Goal: Information Seeking & Learning: Learn about a topic

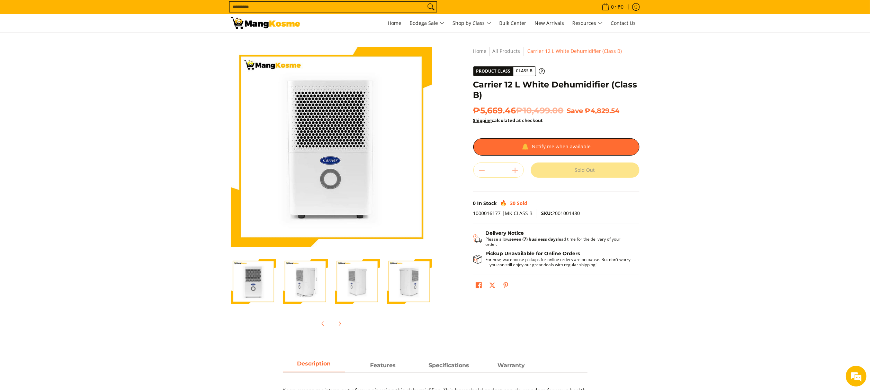
click at [407, 195] on img "Carrier 12 L White Dehumidifier (Class B)-4" at bounding box center [409, 281] width 45 height 45
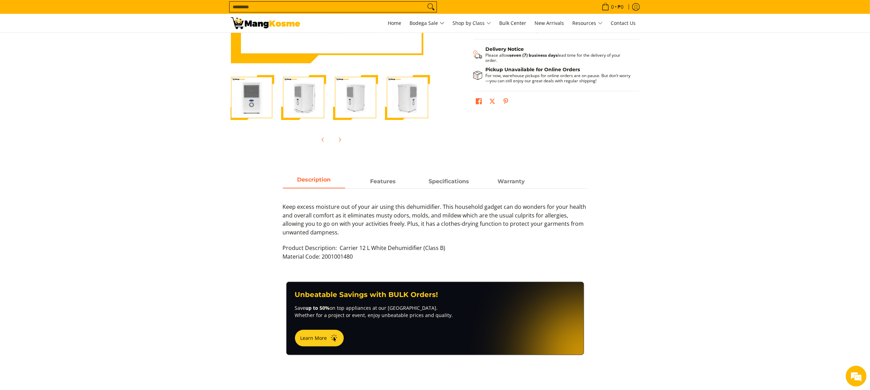
scroll to position [184, 0]
click at [390, 179] on strong "Features" at bounding box center [383, 179] width 26 height 7
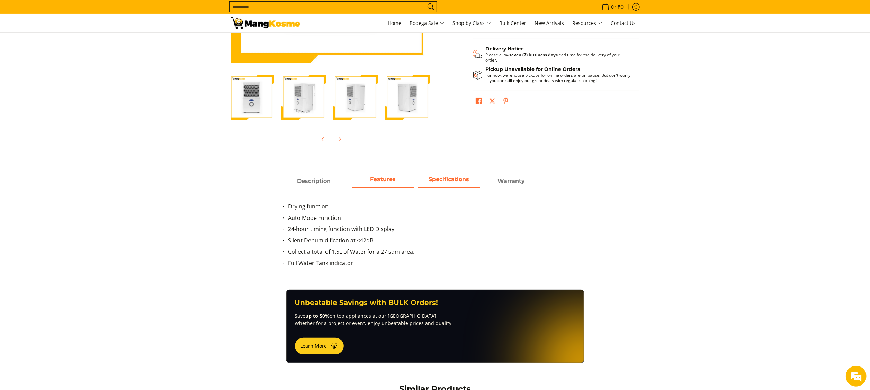
click at [435, 182] on strong "Specifications" at bounding box center [448, 179] width 40 height 7
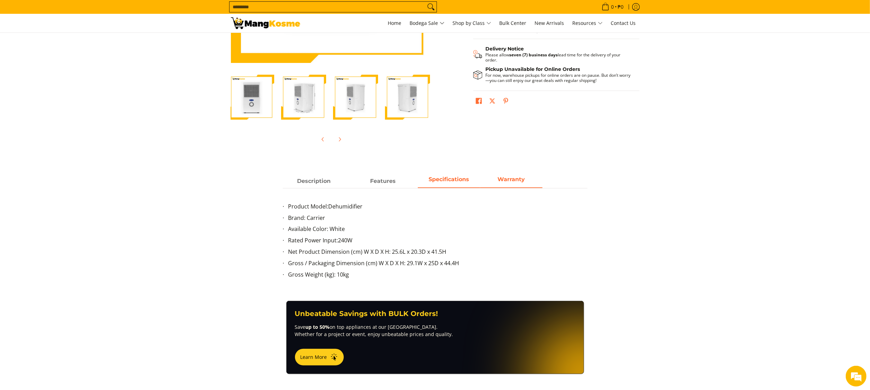
click at [435, 176] on span "Warranty" at bounding box center [511, 181] width 62 height 12
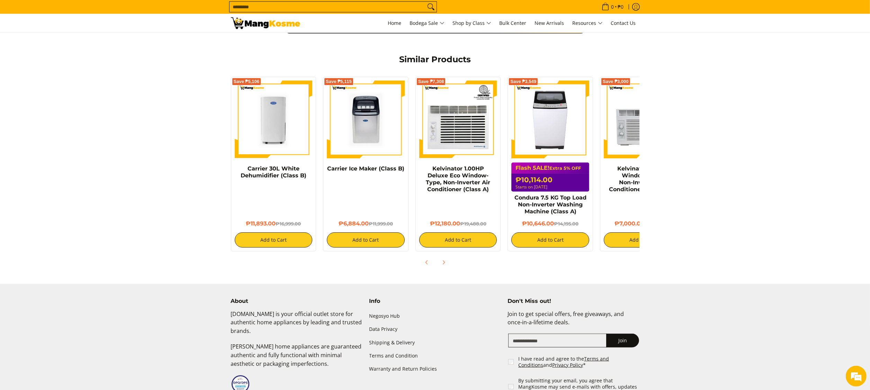
scroll to position [0, 0]
click at [266, 125] on img at bounding box center [274, 120] width 78 height 78
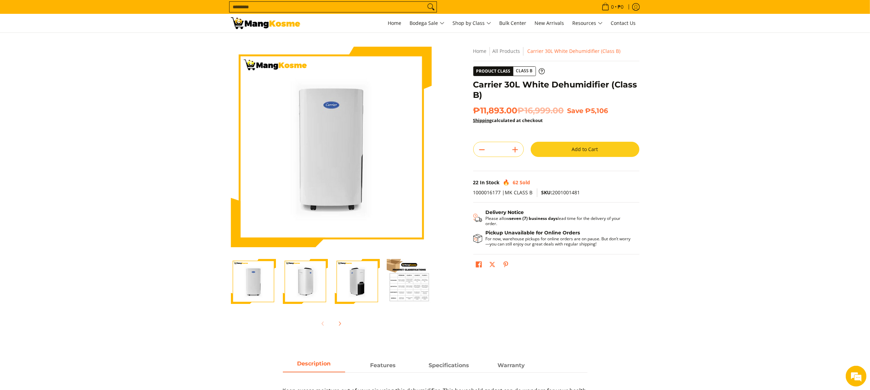
click at [368, 268] on img "Carrier 30L White Dehumidifier (Class B)-3" at bounding box center [357, 281] width 45 height 45
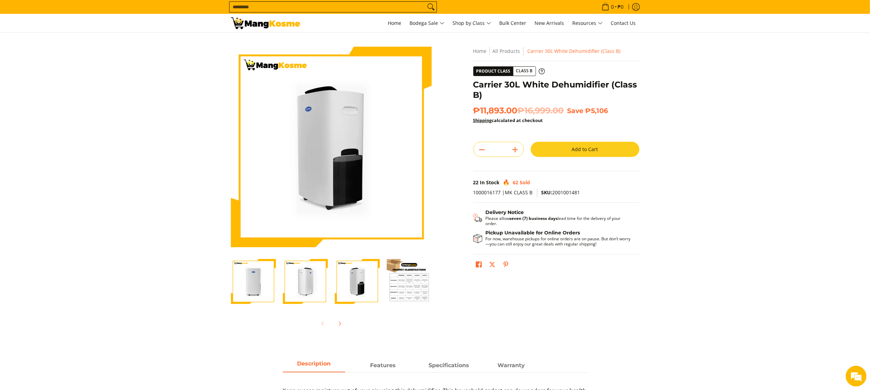
click at [310, 279] on img "Carrier 30L White Dehumidifier (Class B)-2" at bounding box center [305, 281] width 45 height 45
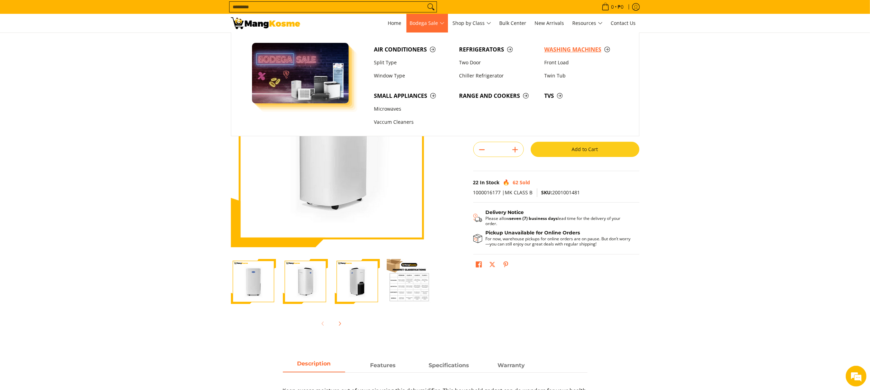
click at [560, 51] on span "Washing Machines" at bounding box center [583, 49] width 78 height 9
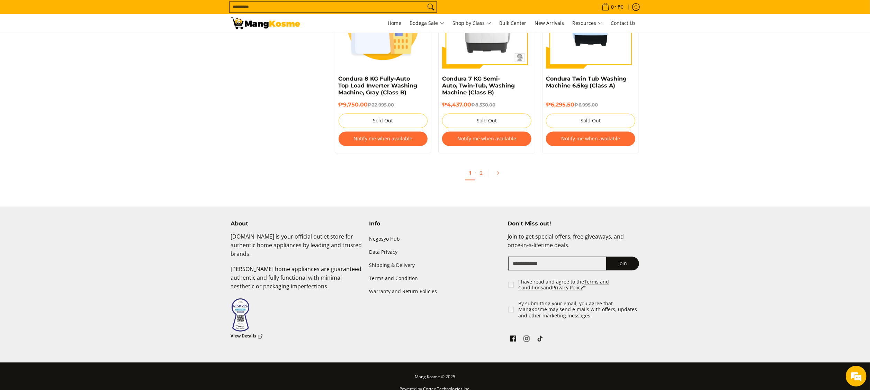
scroll to position [1476, 0]
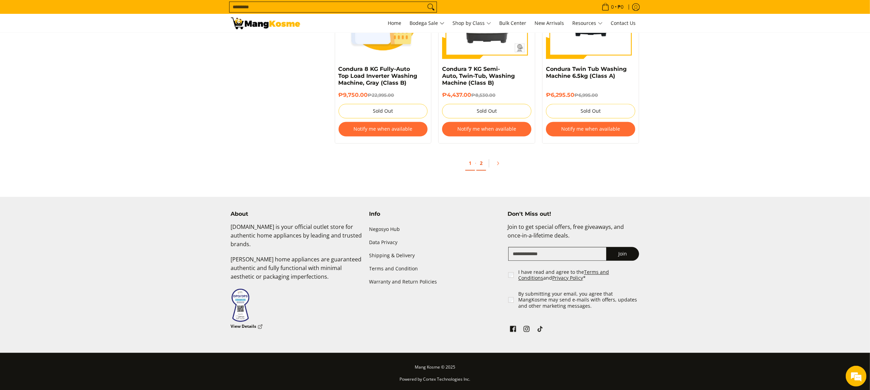
click at [485, 166] on link "2" at bounding box center [481, 163] width 10 height 14
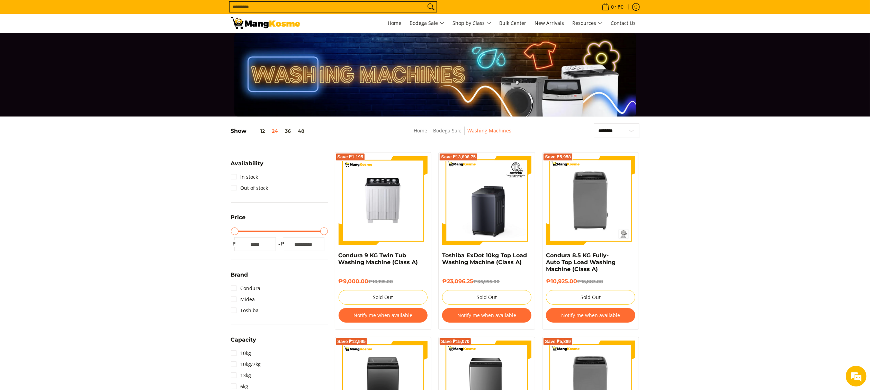
click at [452, 124] on div "Home Bodega Sale Washing Machines" at bounding box center [462, 135] width 195 height 22
click at [449, 130] on link "Bodega Sale" at bounding box center [447, 130] width 28 height 7
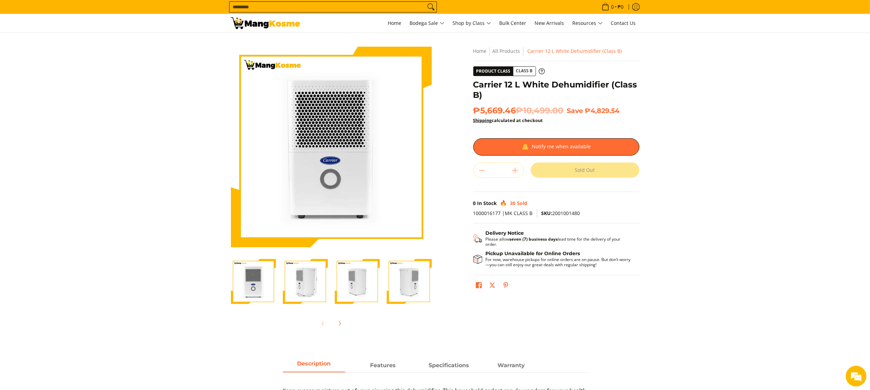
scroll to position [184, 0]
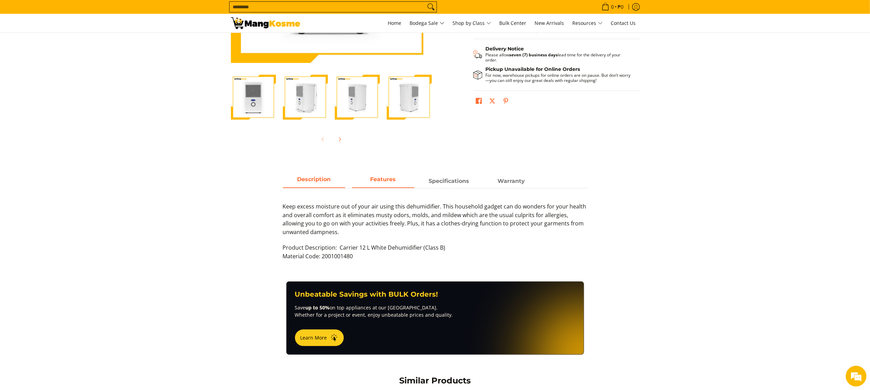
click at [384, 179] on strong "Features" at bounding box center [383, 179] width 26 height 7
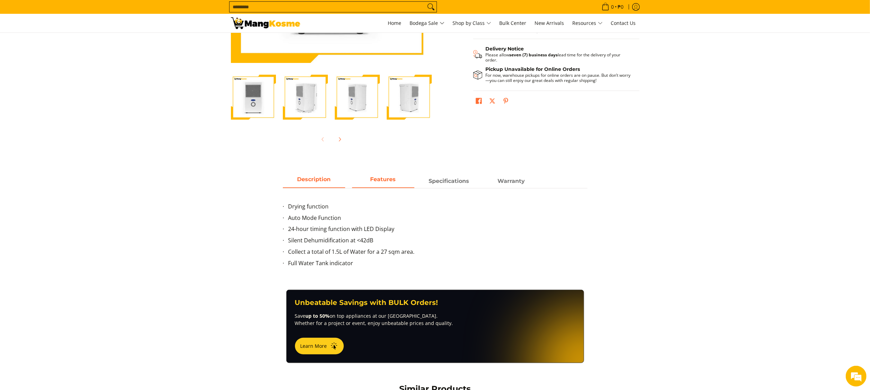
click at [328, 186] on span "Description" at bounding box center [314, 181] width 62 height 12
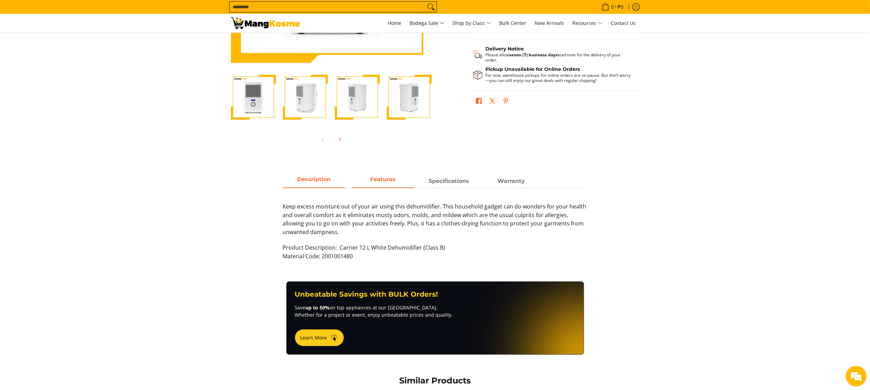
click at [374, 183] on span "Features" at bounding box center [383, 181] width 62 height 12
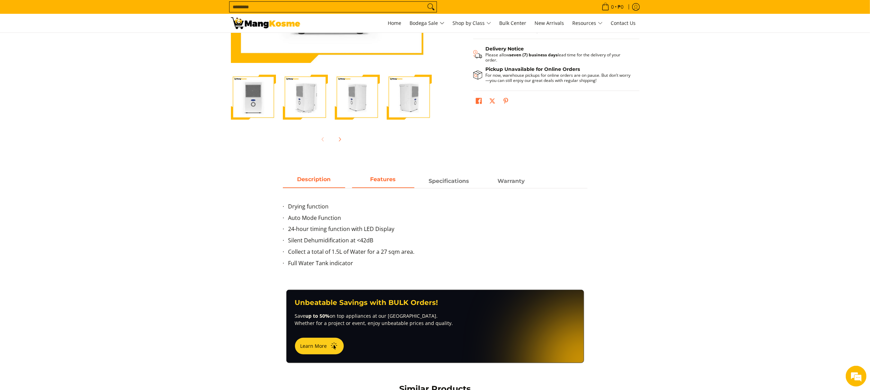
click at [325, 179] on span "Description" at bounding box center [314, 181] width 62 height 12
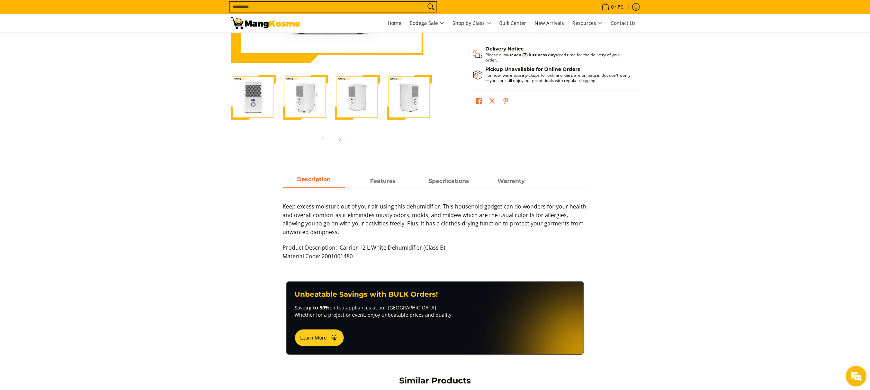
scroll to position [0, 0]
click at [387, 192] on div "Keep excess moisture out of your air using this dehumidifier. This household ga…" at bounding box center [435, 228] width 305 height 80
click at [388, 186] on span "Features" at bounding box center [383, 181] width 62 height 12
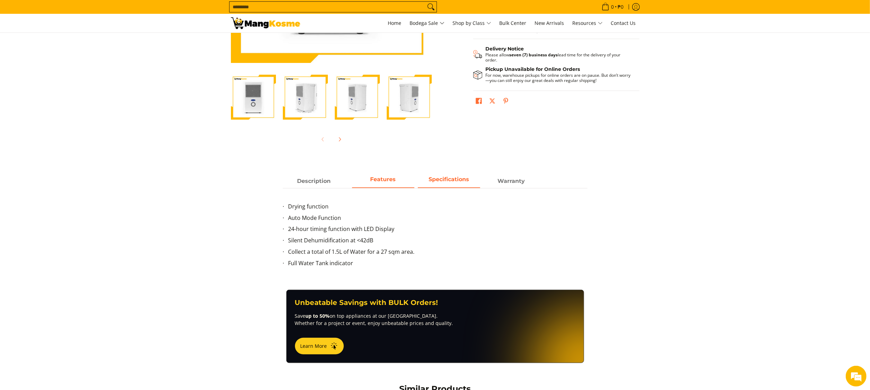
click at [434, 186] on span "Specifications" at bounding box center [449, 181] width 62 height 12
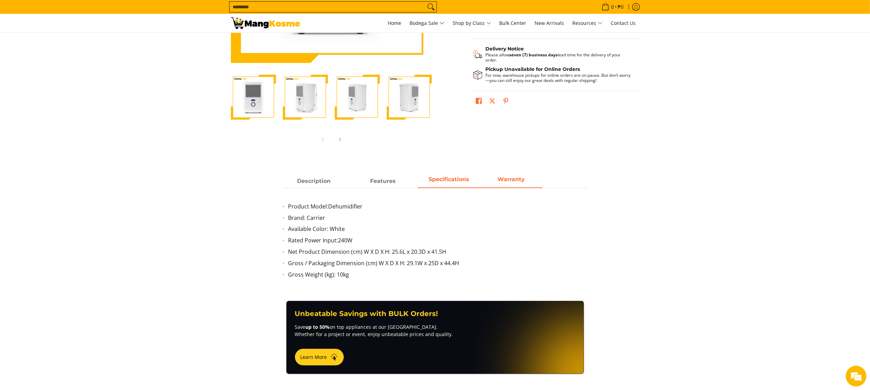
click at [501, 181] on strong "Warranty" at bounding box center [510, 179] width 27 height 7
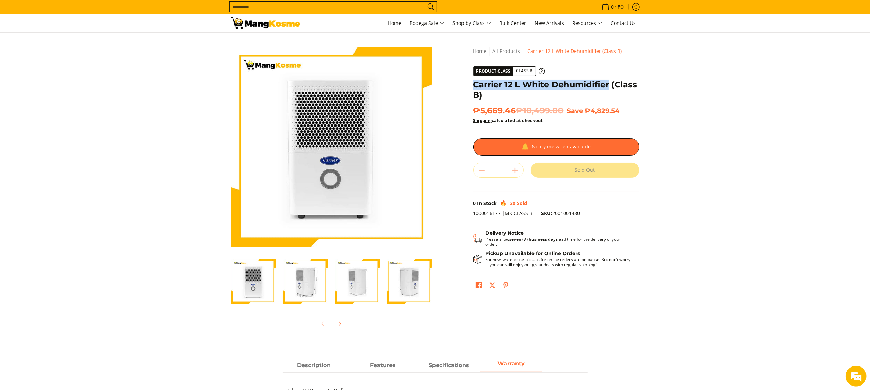
drag, startPoint x: 474, startPoint y: 82, endPoint x: 608, endPoint y: 85, distance: 134.0
click at [608, 85] on h1 "Carrier 12 L White Dehumidifier (Class B)" at bounding box center [556, 90] width 166 height 21
copy h1 "Carrier 12 L White Dehumidifier"
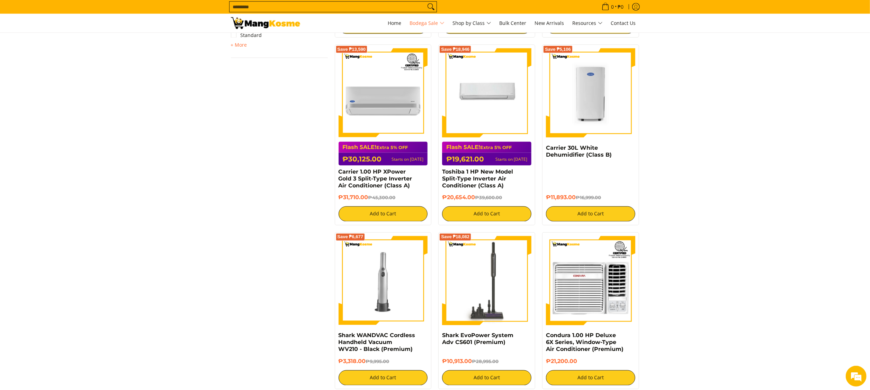
scroll to position [1106, 0]
click at [591, 118] on img at bounding box center [590, 92] width 89 height 89
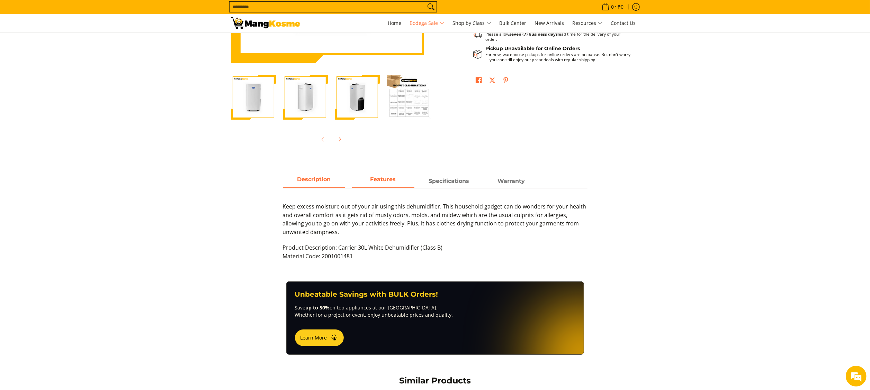
click at [392, 181] on strong "Features" at bounding box center [383, 179] width 26 height 7
